Goal: Task Accomplishment & Management: Use online tool/utility

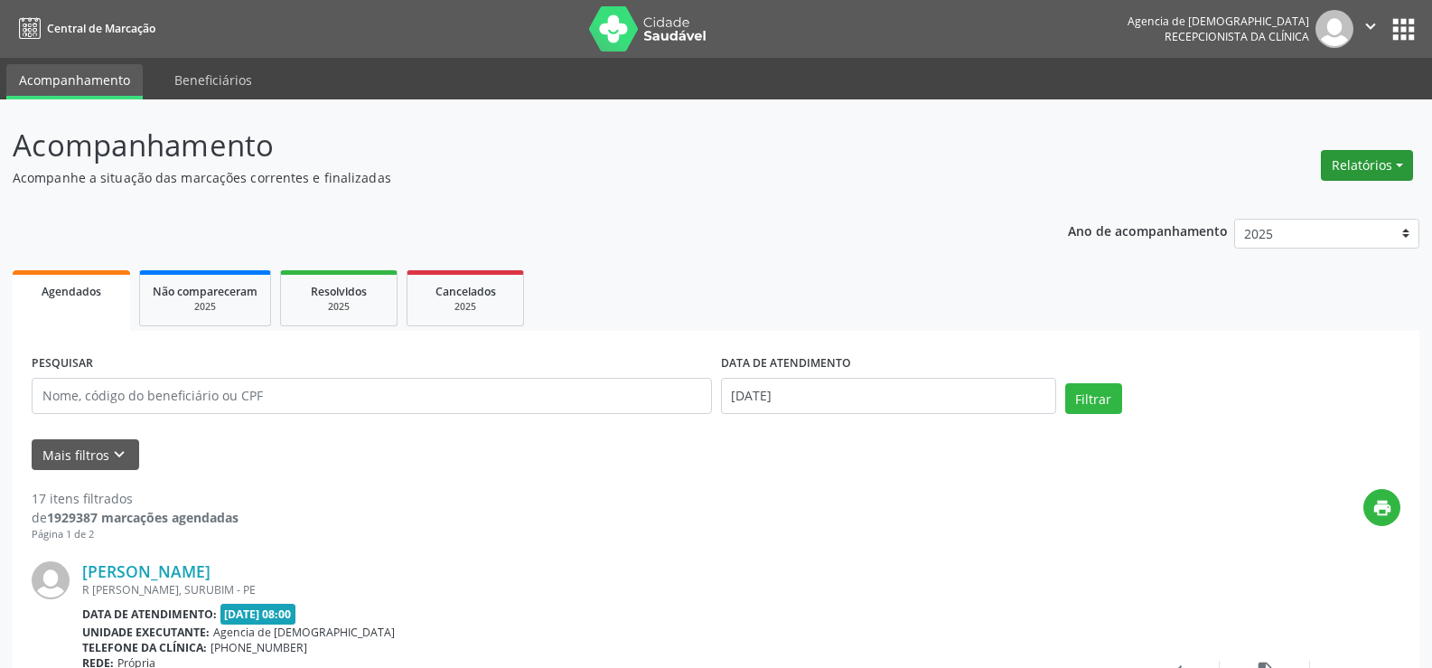
click at [1396, 172] on button "Relatórios" at bounding box center [1367, 165] width 92 height 31
click at [1322, 210] on link "Agendamentos" at bounding box center [1317, 204] width 194 height 25
select select "8"
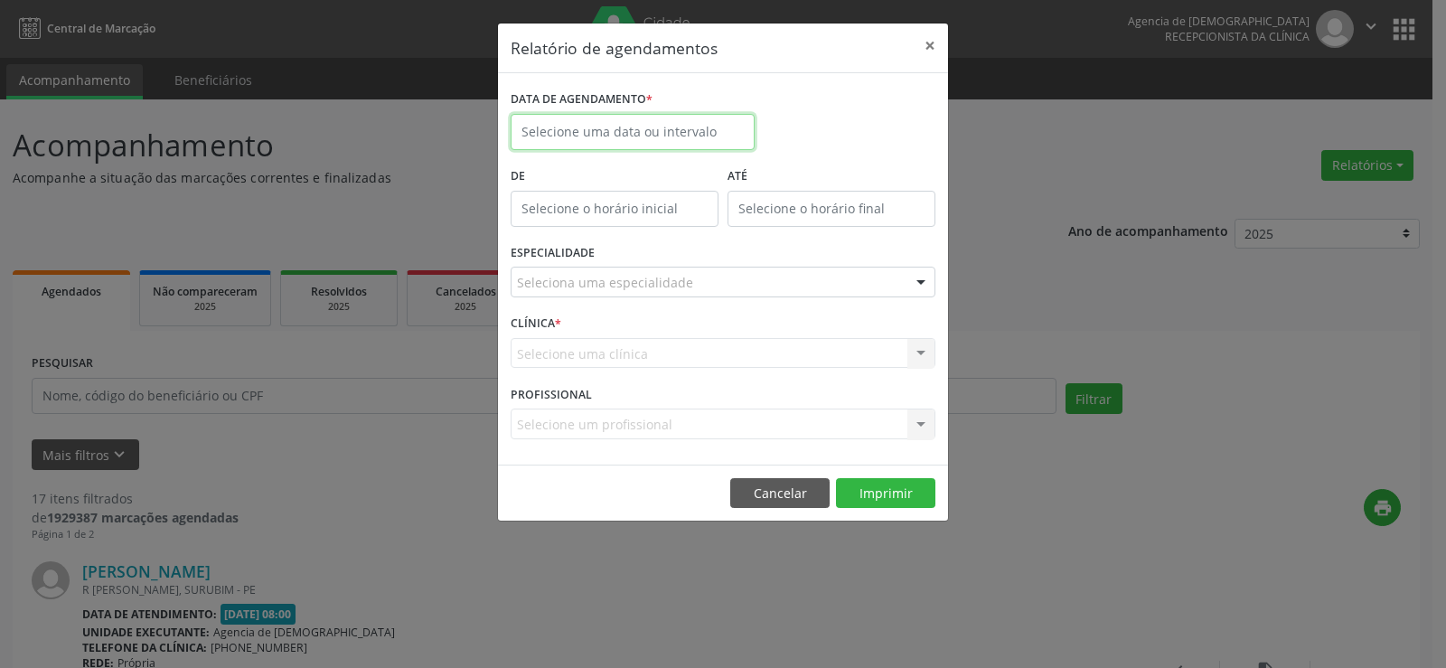
click at [621, 136] on input "text" at bounding box center [633, 132] width 244 height 36
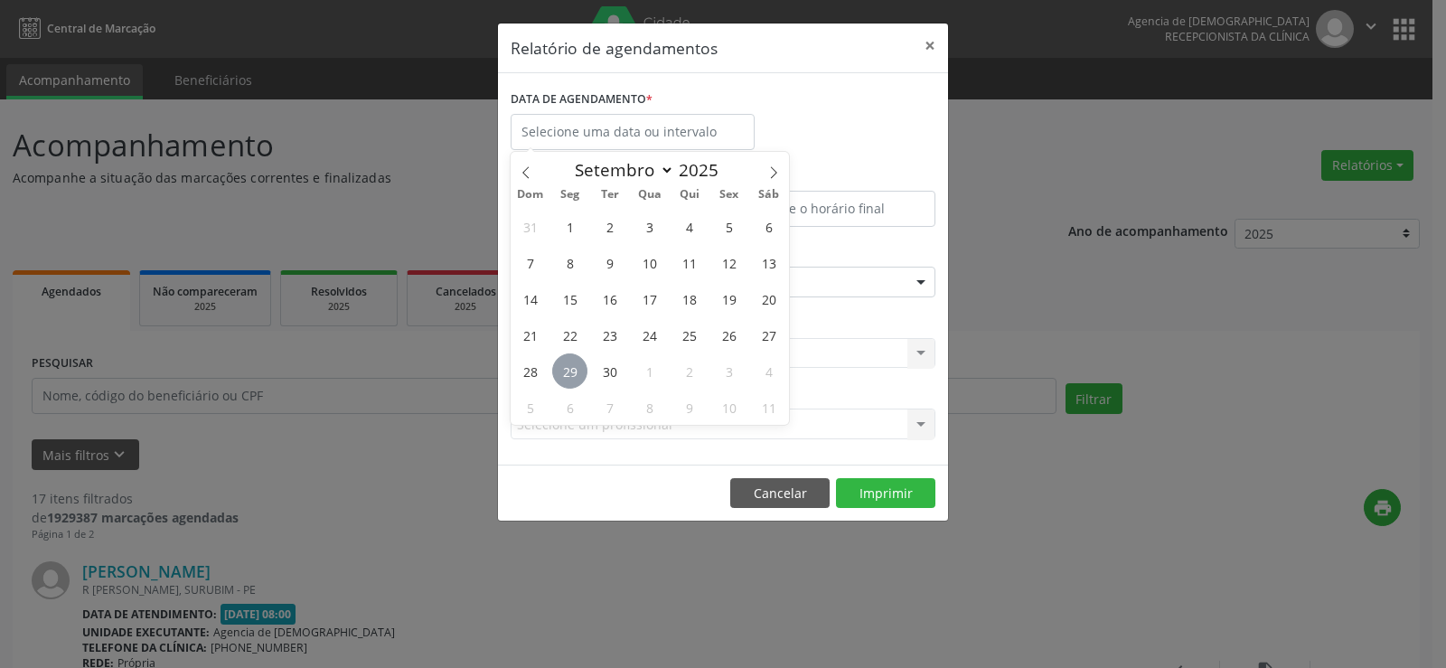
click at [561, 367] on span "29" at bounding box center [569, 370] width 35 height 35
type input "[DATE]"
click at [561, 371] on span "29" at bounding box center [569, 370] width 35 height 35
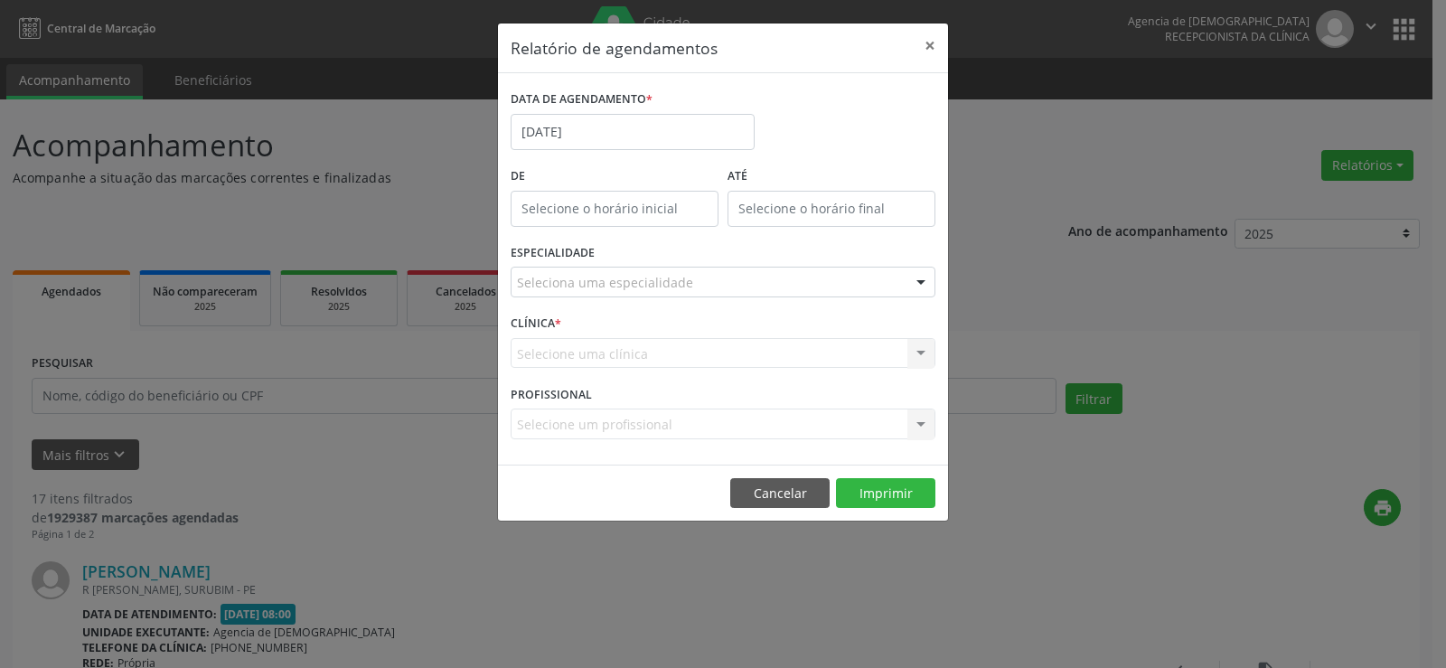
click at [649, 262] on div "ESPECIALIDADE Seleciona uma especialidade Todas as especialidades Alergologia A…" at bounding box center [723, 274] width 434 height 70
click at [651, 298] on div "ESPECIALIDADE Seleciona uma especialidade Todas as especialidades Alergologia A…" at bounding box center [723, 274] width 434 height 70
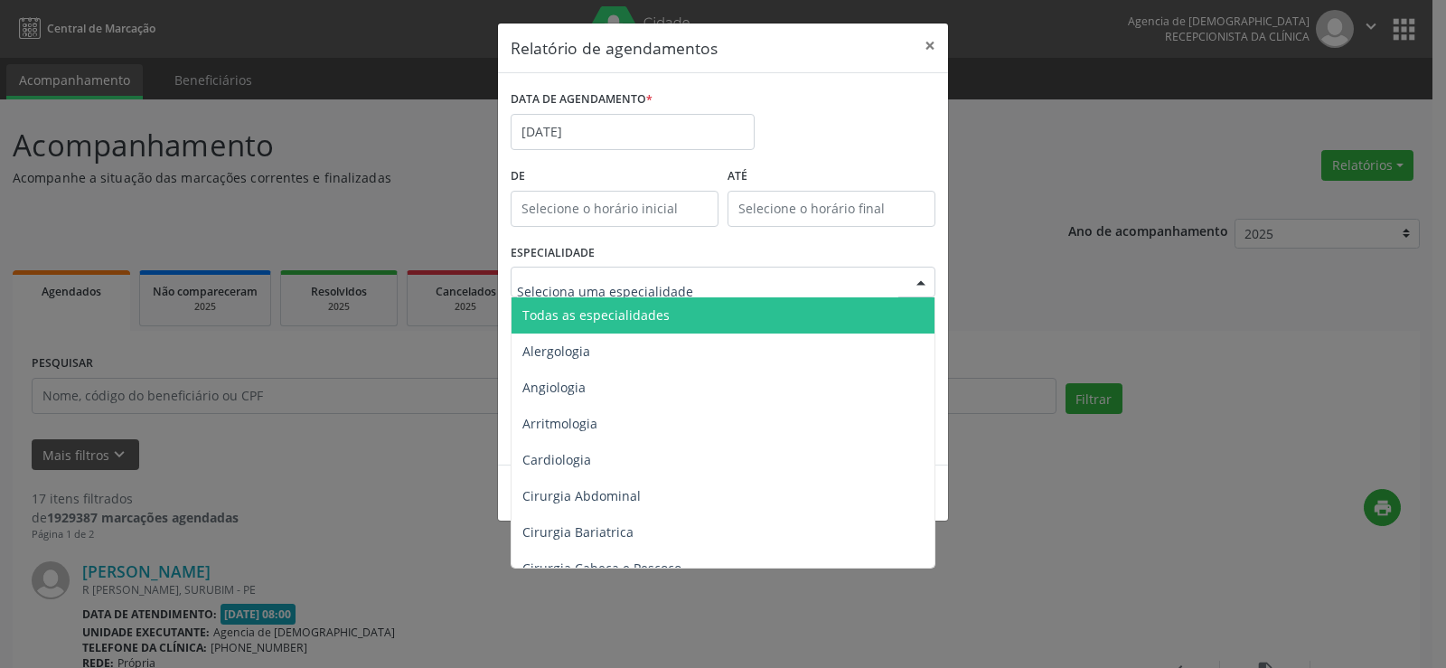
click at [652, 320] on span "Todas as especialidades" at bounding box center [595, 314] width 147 height 17
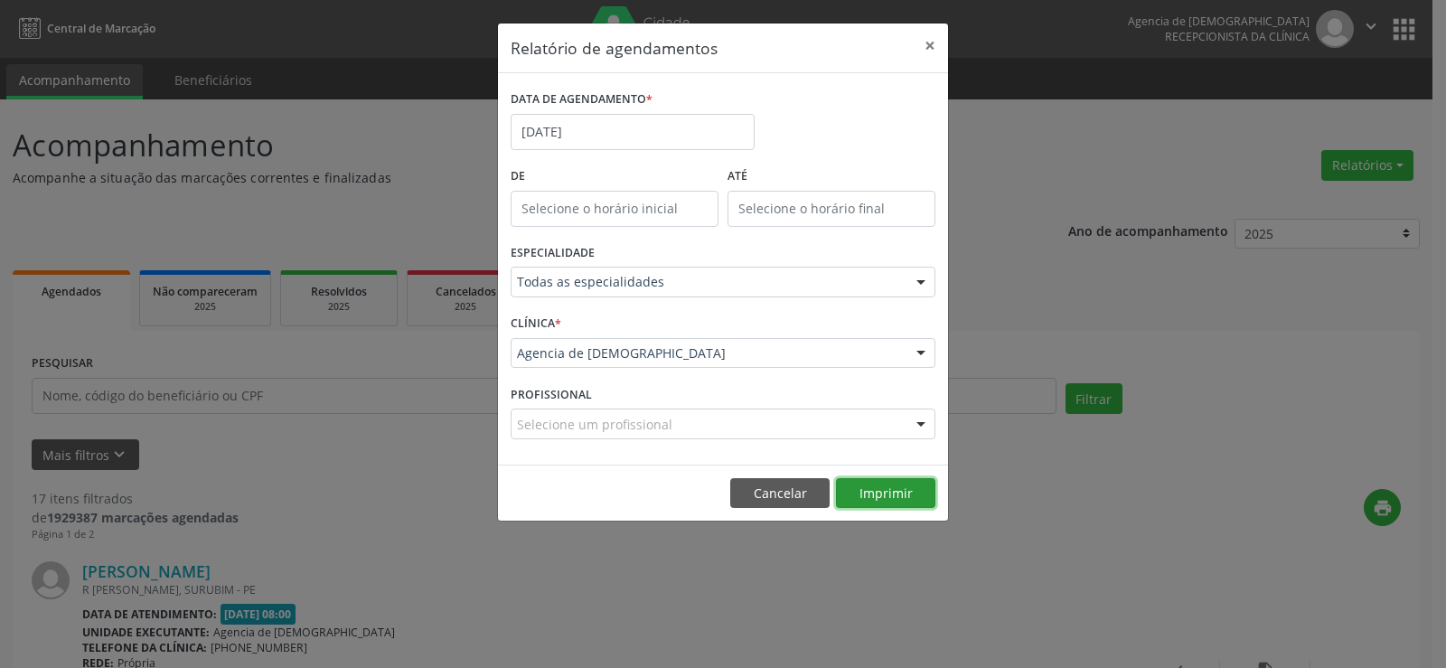
click at [914, 496] on button "Imprimir" at bounding box center [885, 493] width 99 height 31
